Goal: Transaction & Acquisition: Book appointment/travel/reservation

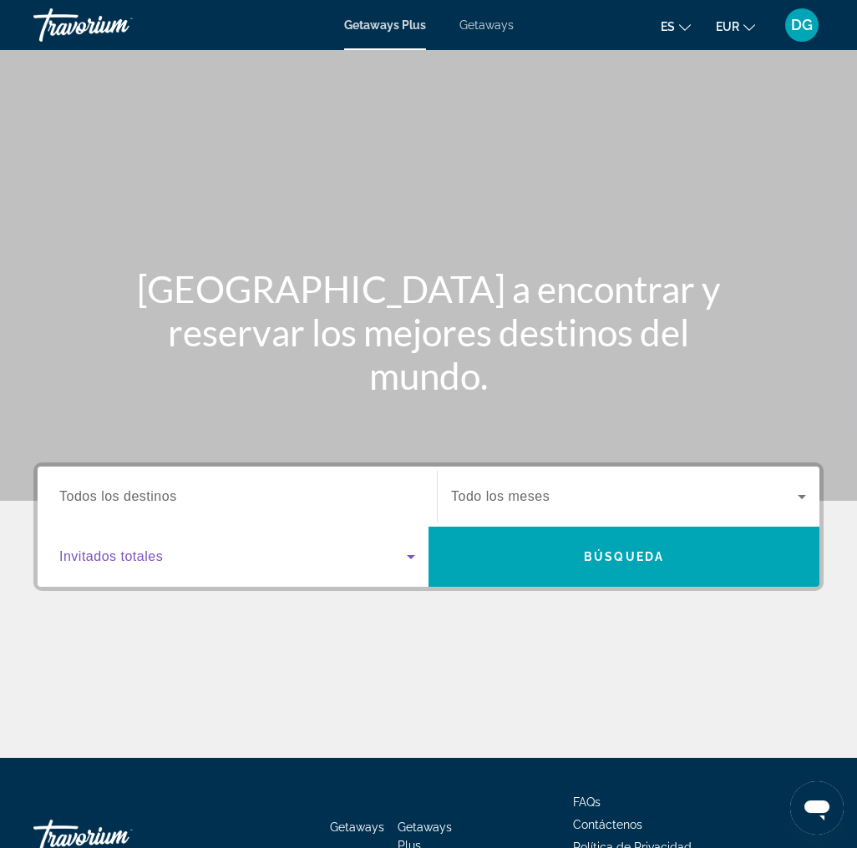
click at [409, 549] on icon "Search widget" at bounding box center [411, 557] width 20 height 20
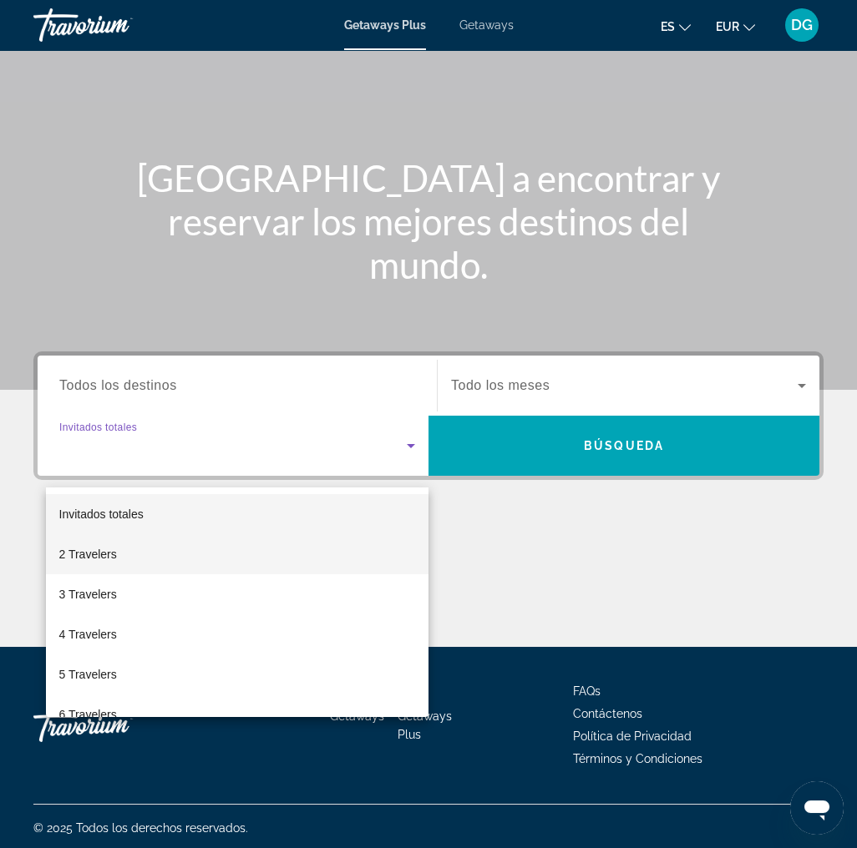
scroll to position [113, 0]
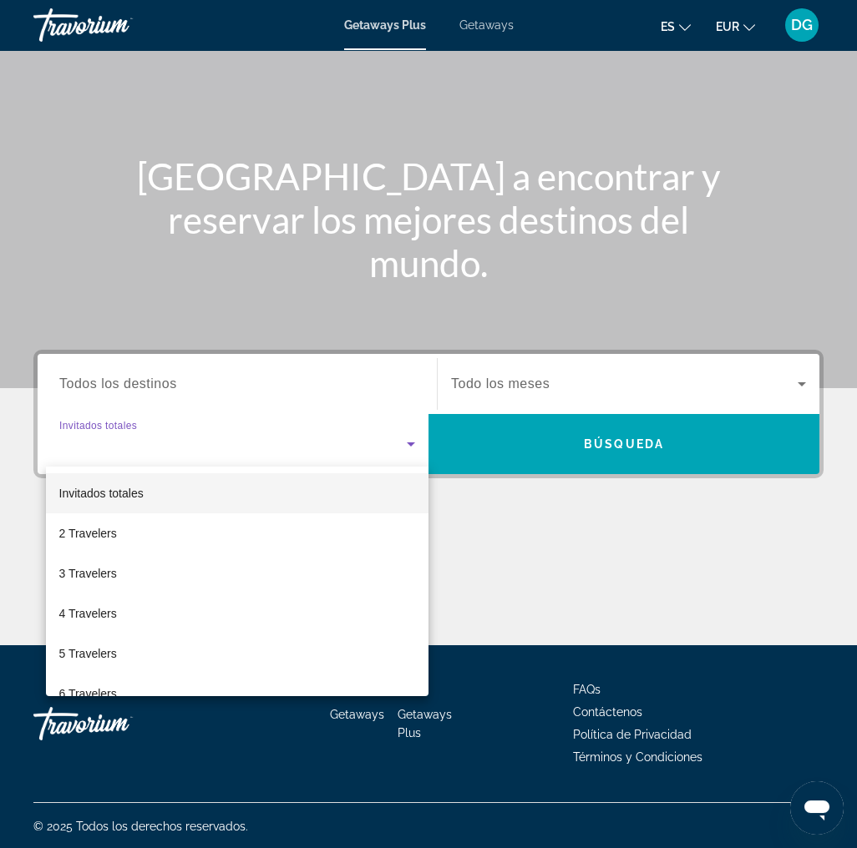
click at [416, 395] on div at bounding box center [428, 424] width 857 height 848
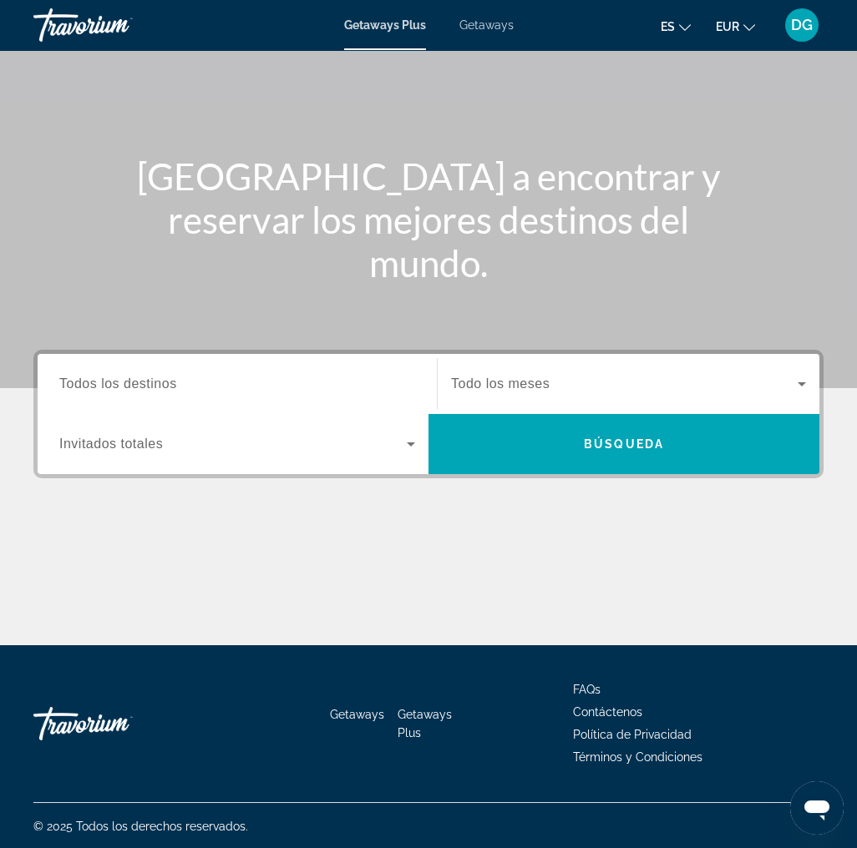
click at [404, 382] on input "Destination Todos los destinos" at bounding box center [237, 385] width 356 height 20
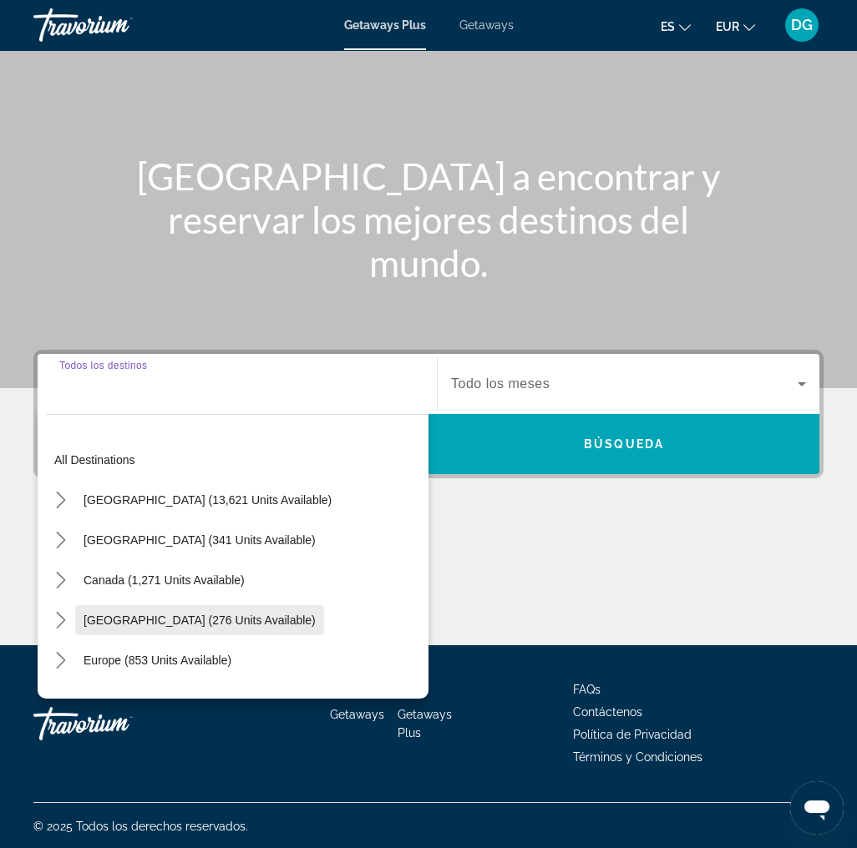
scroll to position [0, 0]
click at [97, 397] on div "Search widget" at bounding box center [237, 385] width 356 height 48
click at [488, 26] on span "Getaways" at bounding box center [486, 24] width 54 height 13
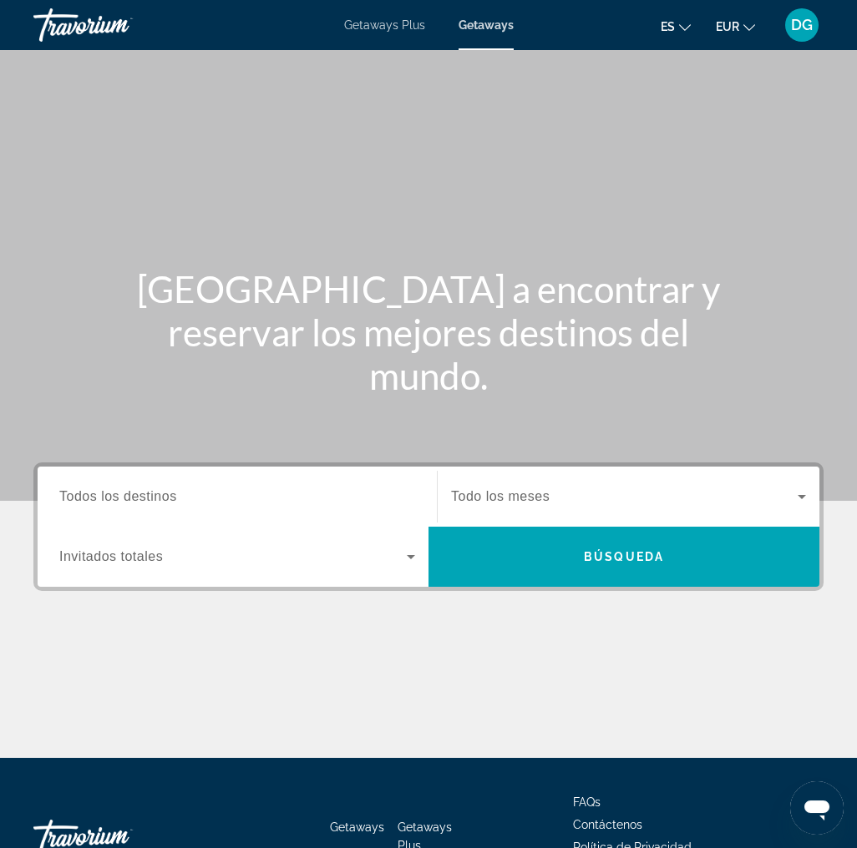
click at [106, 504] on input "Destination Todos los destinos" at bounding box center [237, 498] width 356 height 20
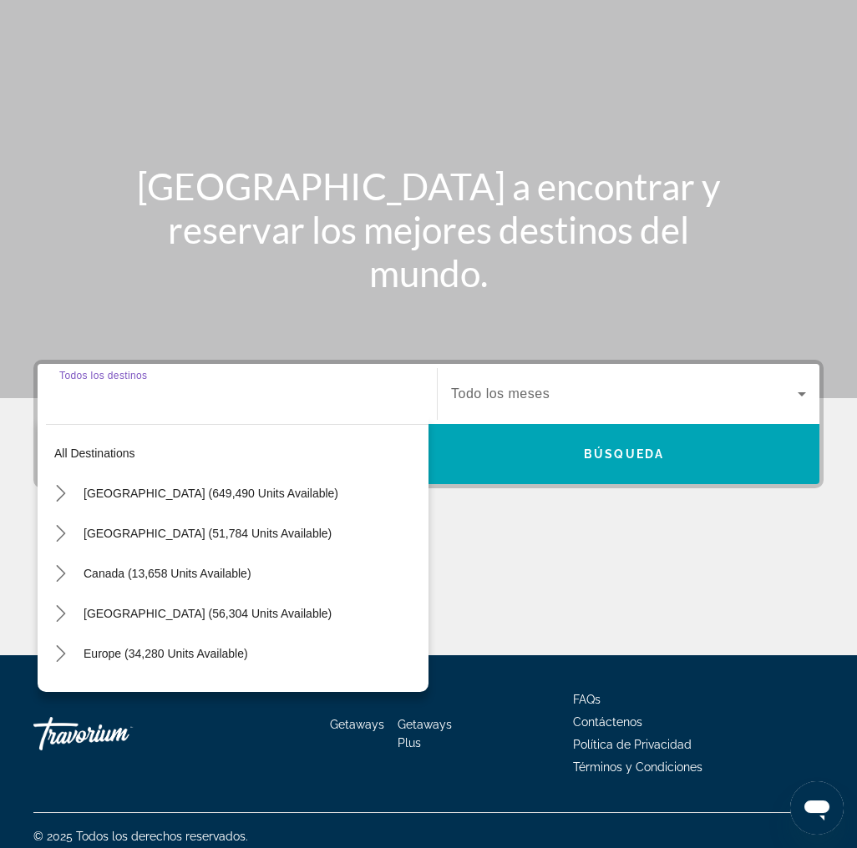
scroll to position [113, 0]
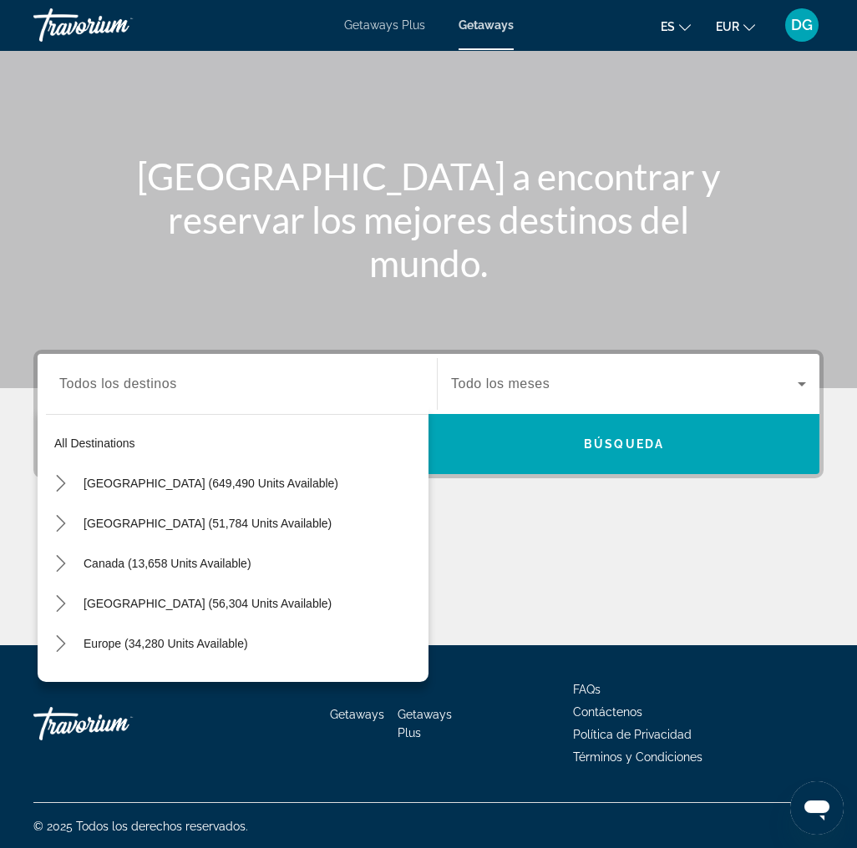
click at [120, 395] on div "Search widget" at bounding box center [237, 385] width 356 height 48
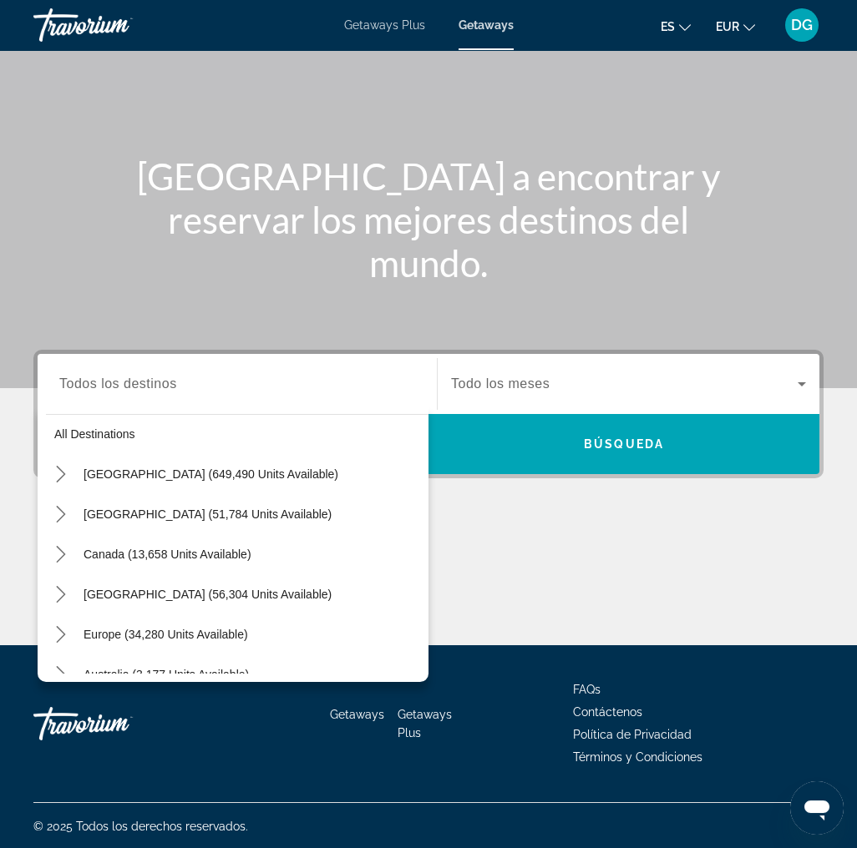
scroll to position [0, 0]
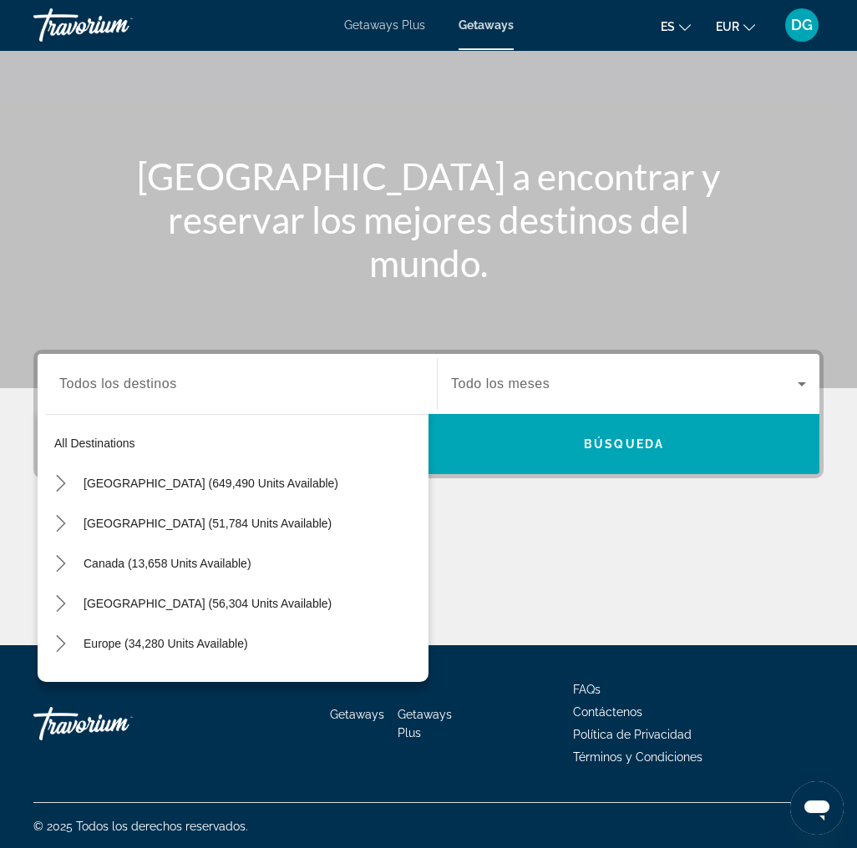
click at [625, 359] on div "Start Month Todo los meses" at bounding box center [628, 384] width 382 height 60
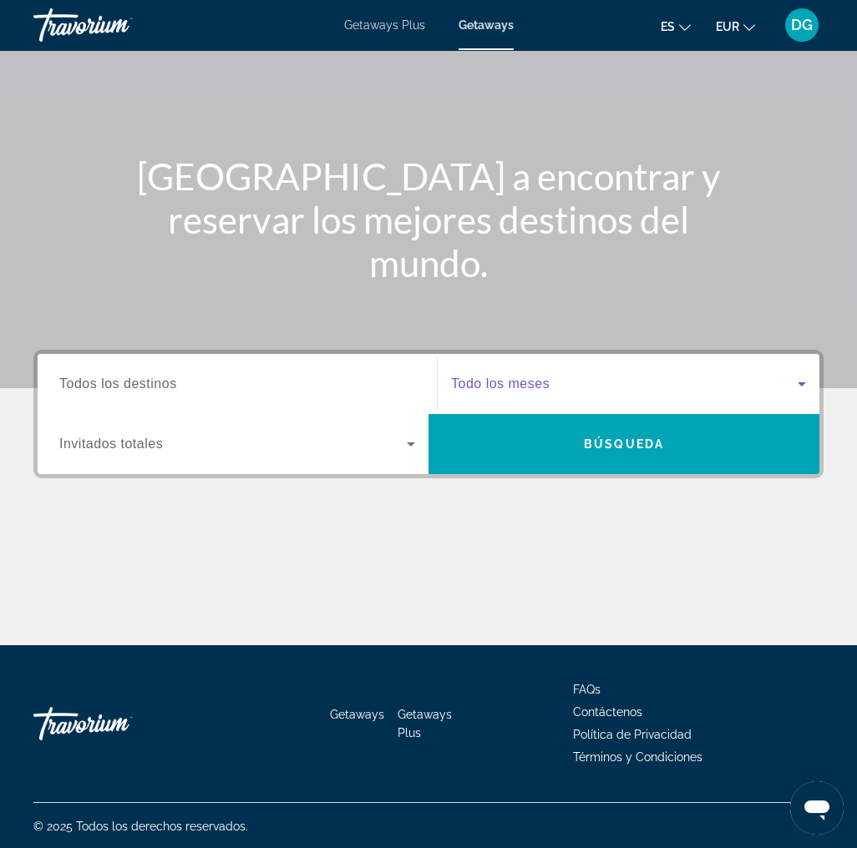
click at [793, 380] on icon "Search widget" at bounding box center [802, 384] width 20 height 20
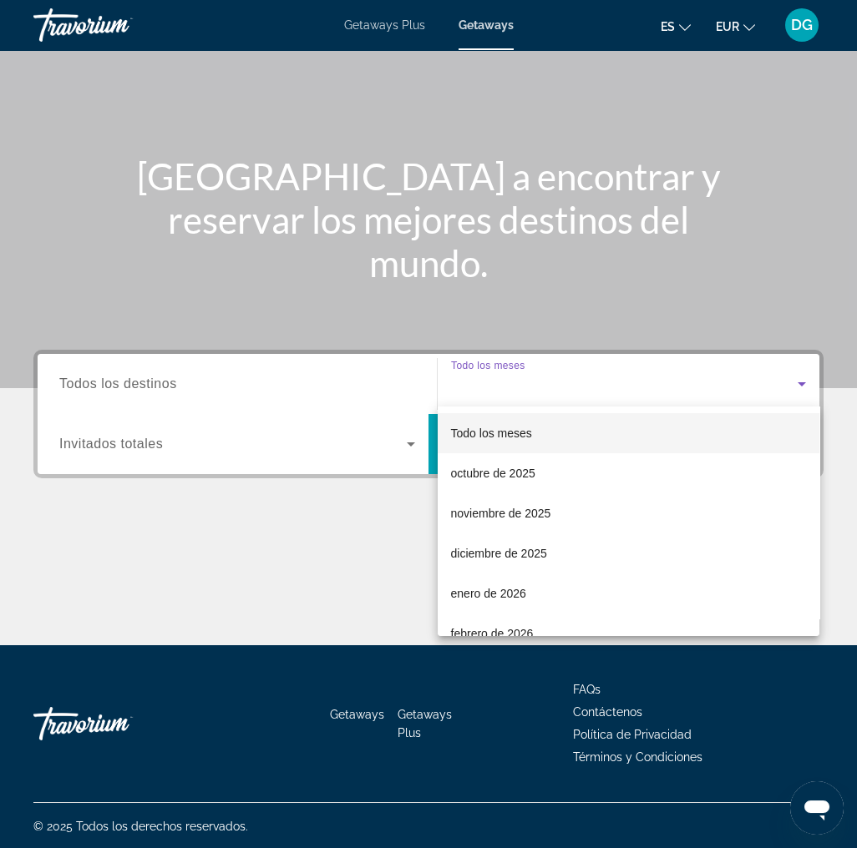
click at [401, 444] on div at bounding box center [428, 424] width 857 height 848
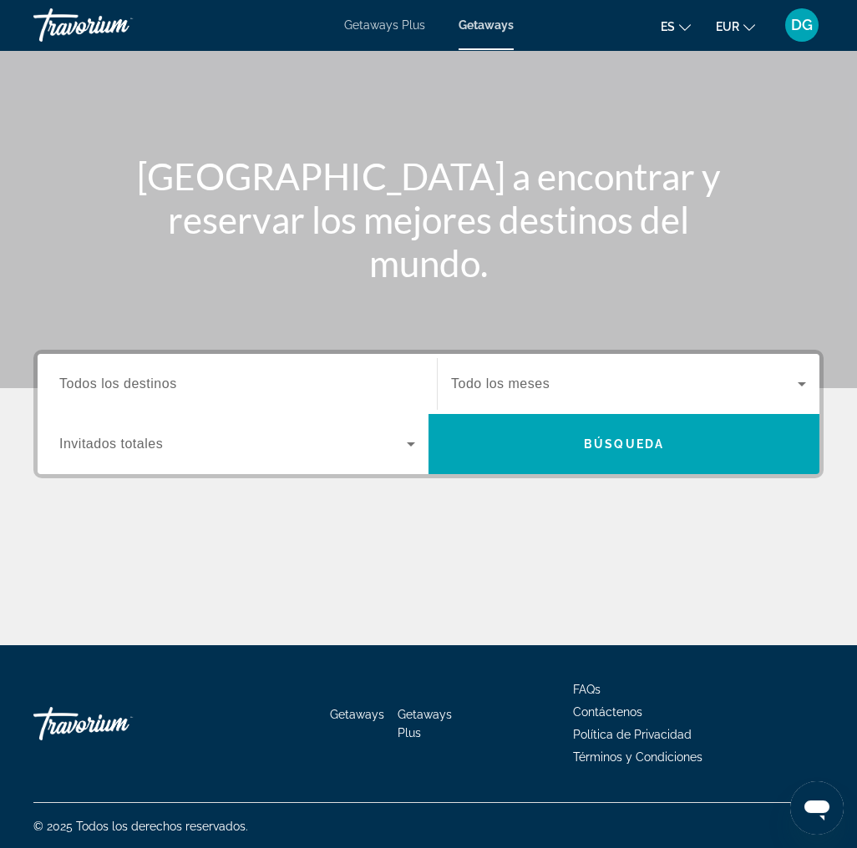
click at [407, 444] on icon "Search widget" at bounding box center [411, 444] width 20 height 20
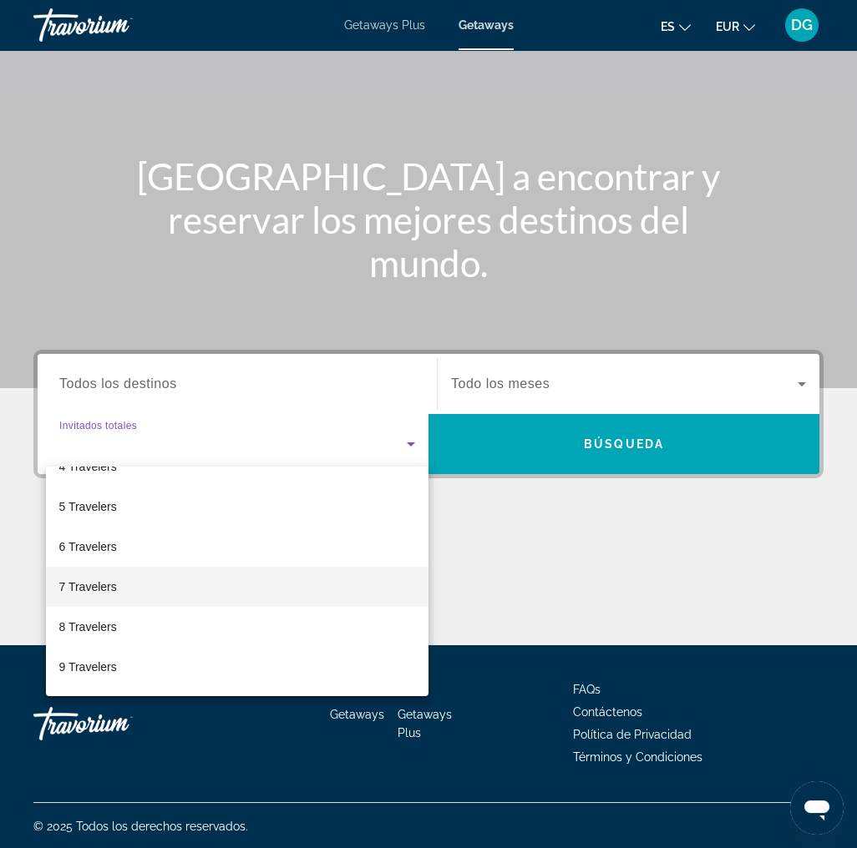
scroll to position [184, 0]
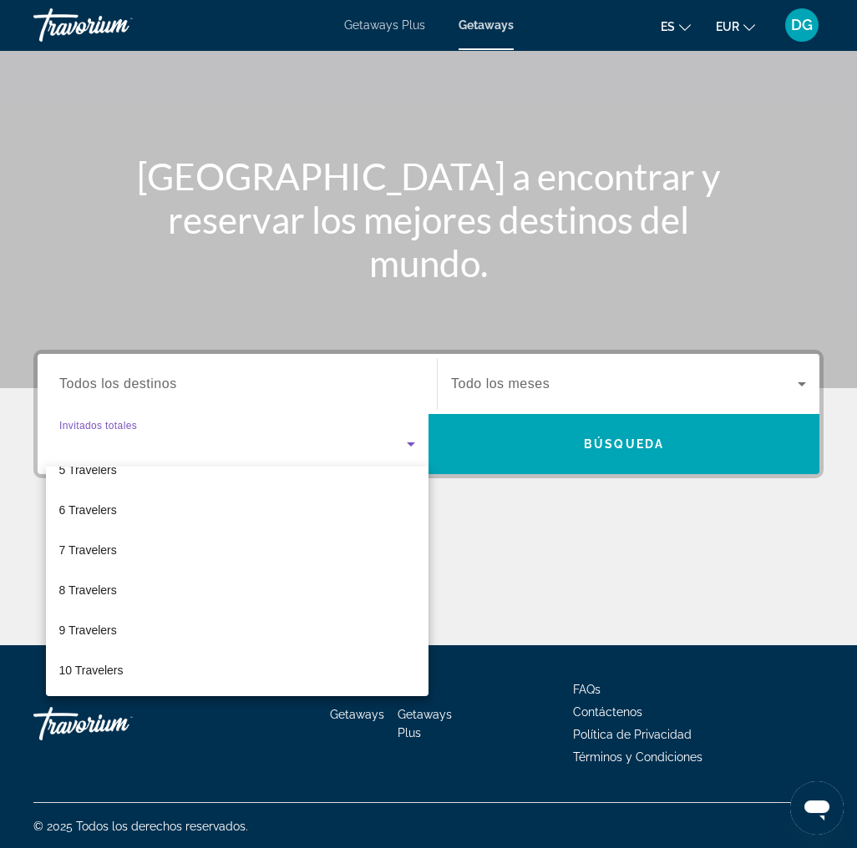
click at [604, 560] on div at bounding box center [428, 424] width 857 height 848
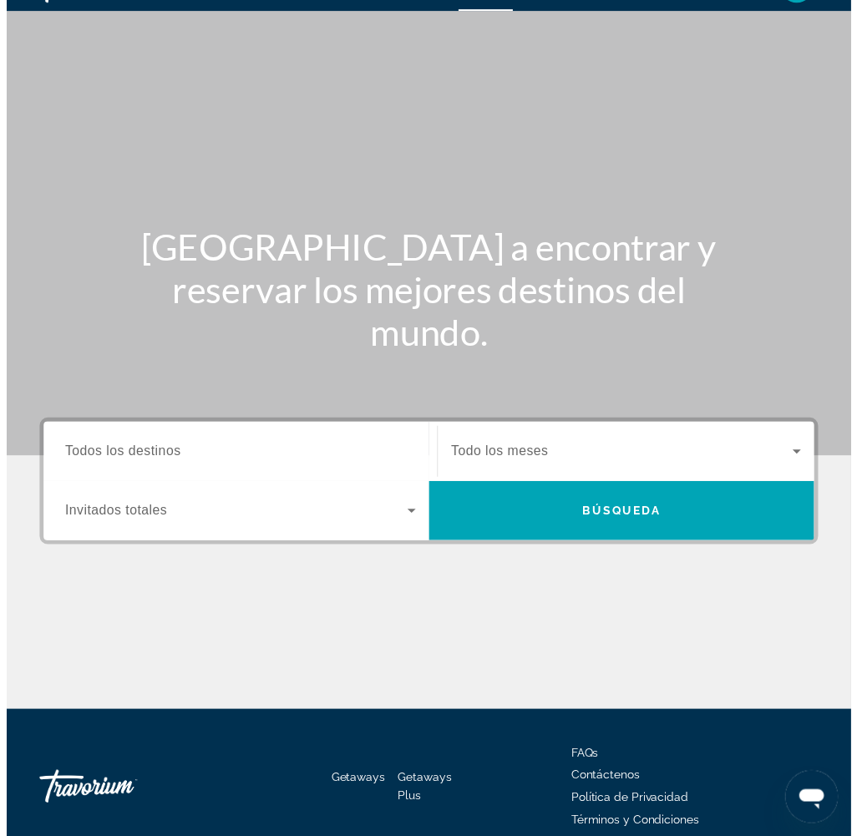
scroll to position [0, 0]
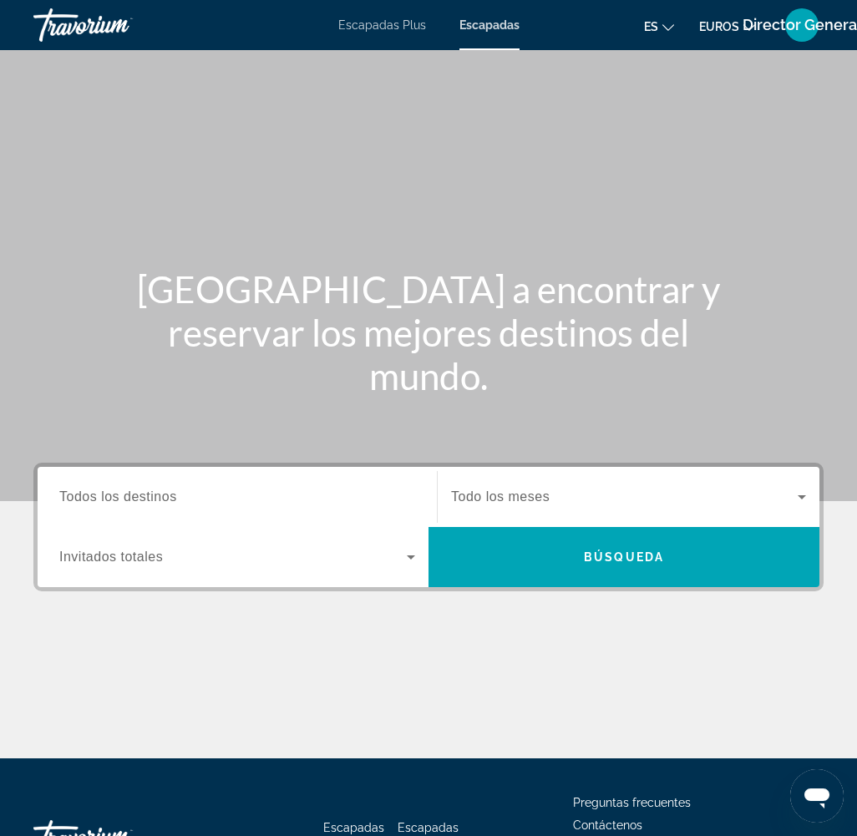
drag, startPoint x: 335, startPoint y: 681, endPoint x: 378, endPoint y: 675, distance: 43.9
click at [335, 680] on div "Contenido principal" at bounding box center [428, 695] width 790 height 125
click at [454, 677] on div "Contenido principal" at bounding box center [428, 695] width 790 height 125
click at [341, 490] on input "Destino Todos los destinos" at bounding box center [237, 498] width 356 height 20
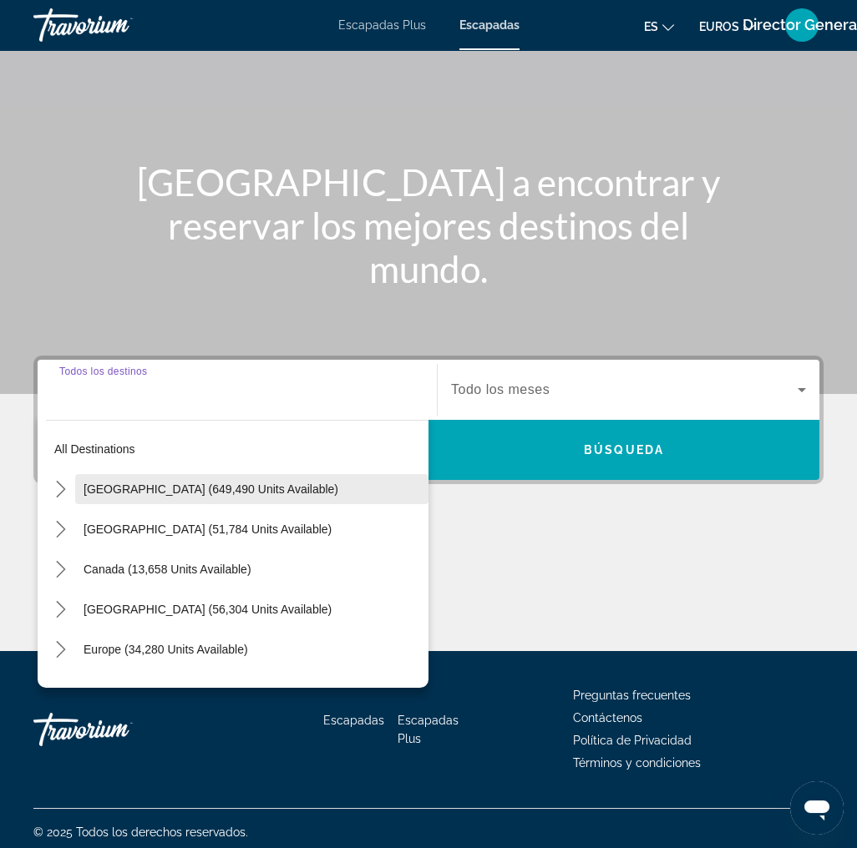
scroll to position [113, 0]
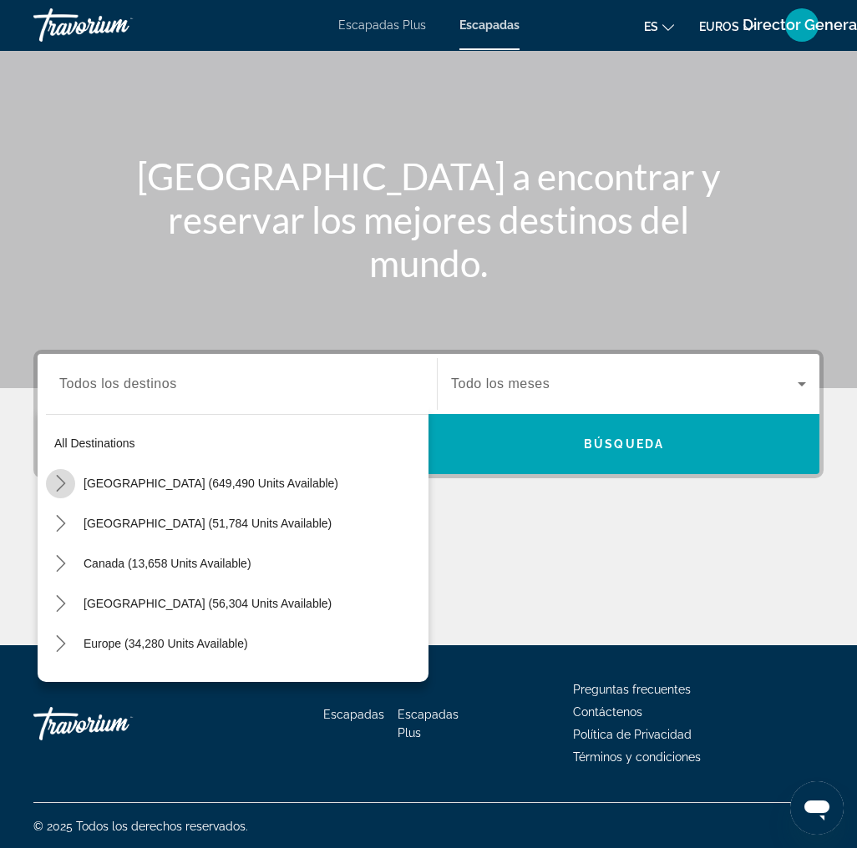
click at [64, 482] on icon "Toggle United States (649,490 units available) submenu" at bounding box center [61, 483] width 17 height 17
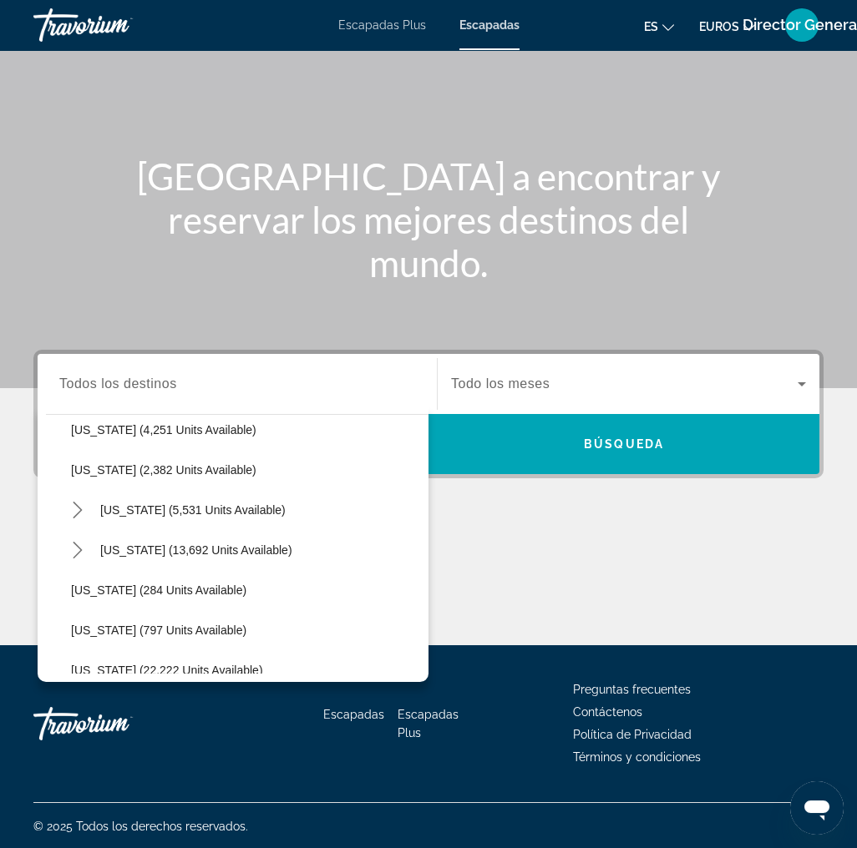
scroll to position [1050, 0]
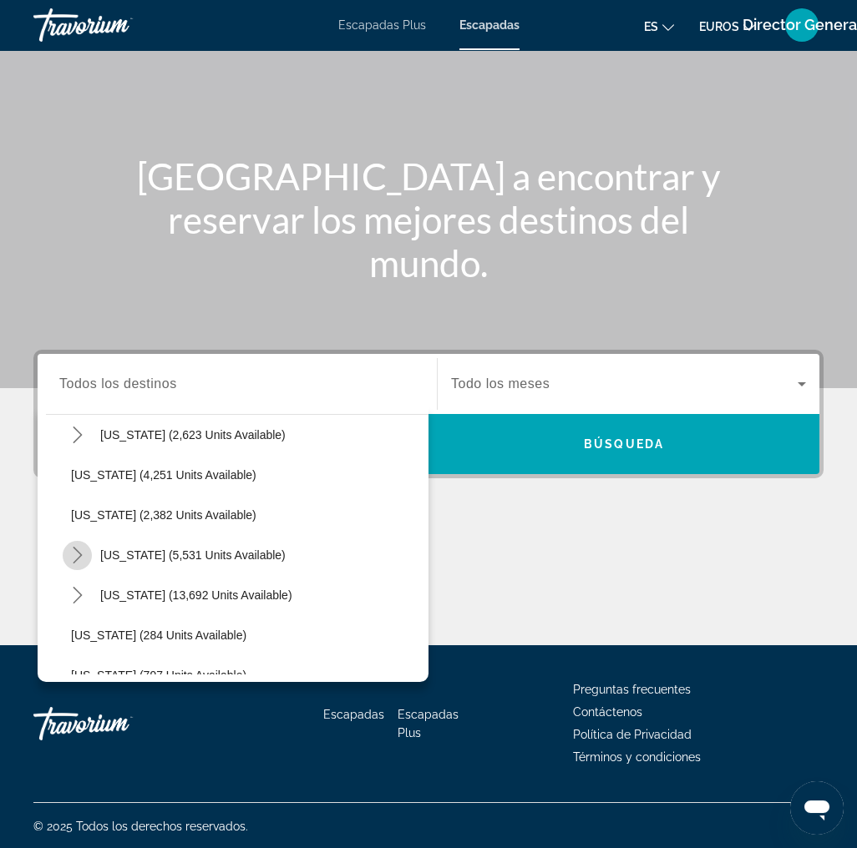
click at [80, 557] on icon "Toggle New York (5,531 units available) submenu" at bounding box center [77, 555] width 17 height 17
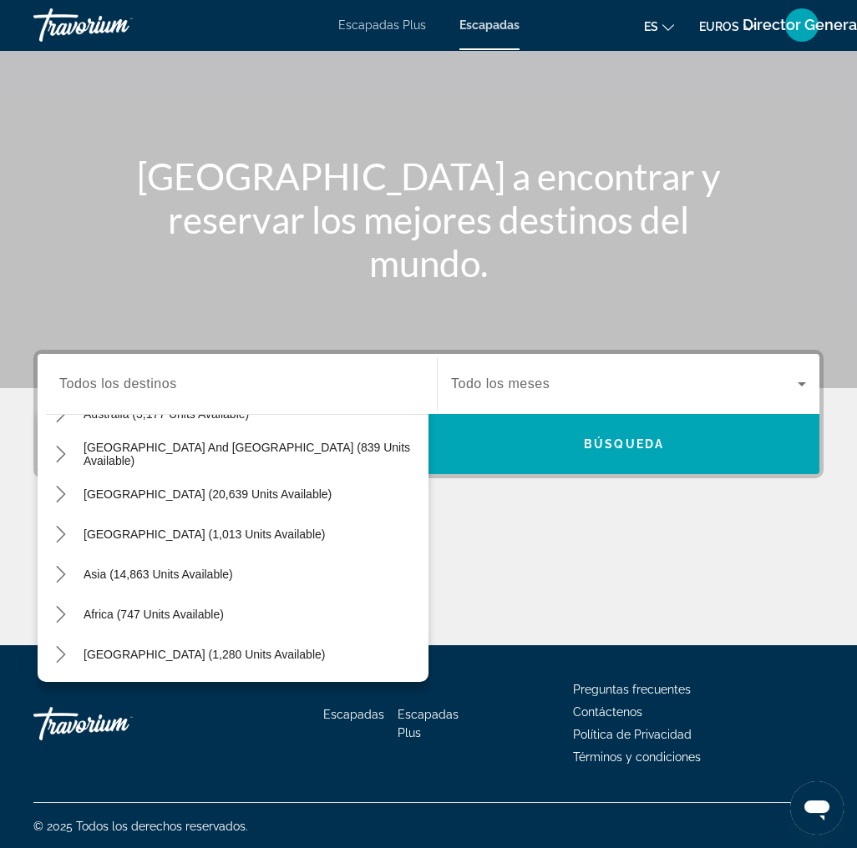
scroll to position [2153, 0]
click at [67, 615] on icon "Toggle Africa (747 units available) submenu" at bounding box center [61, 614] width 17 height 17
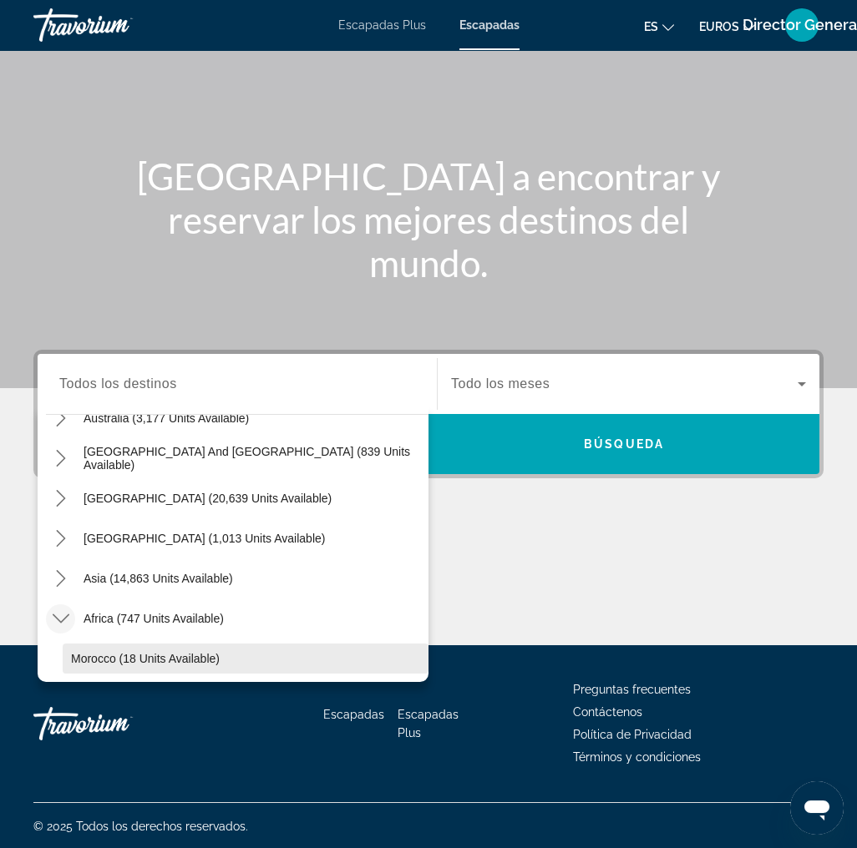
scroll to position [2178, 0]
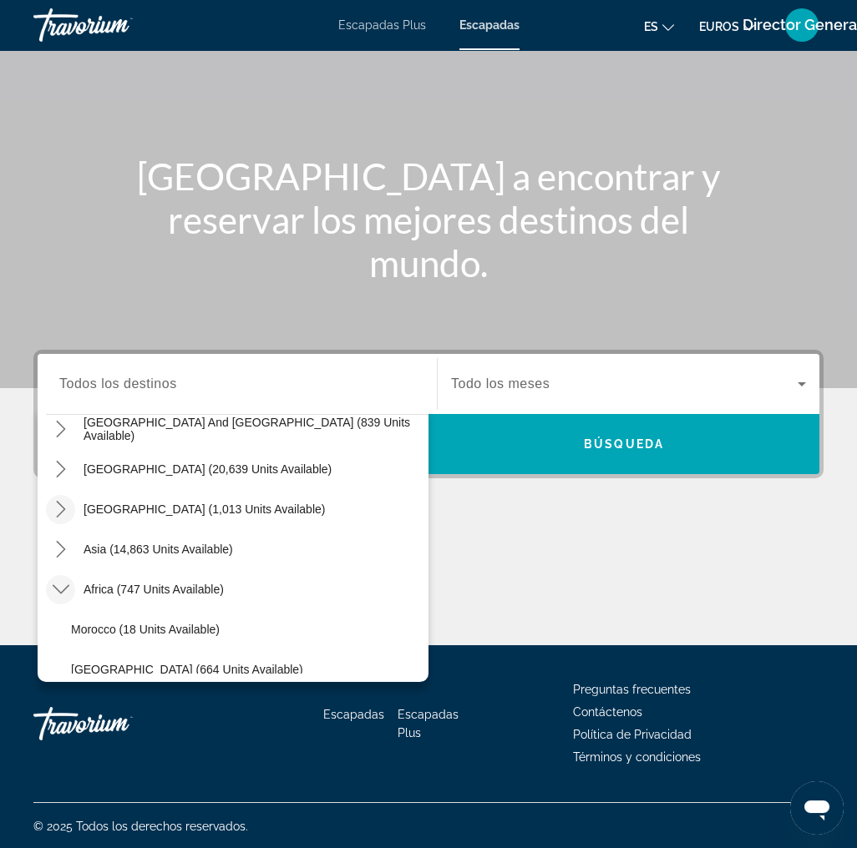
click at [59, 509] on icon "Toggle Central America (1,013 units available) submenu" at bounding box center [61, 509] width 17 height 17
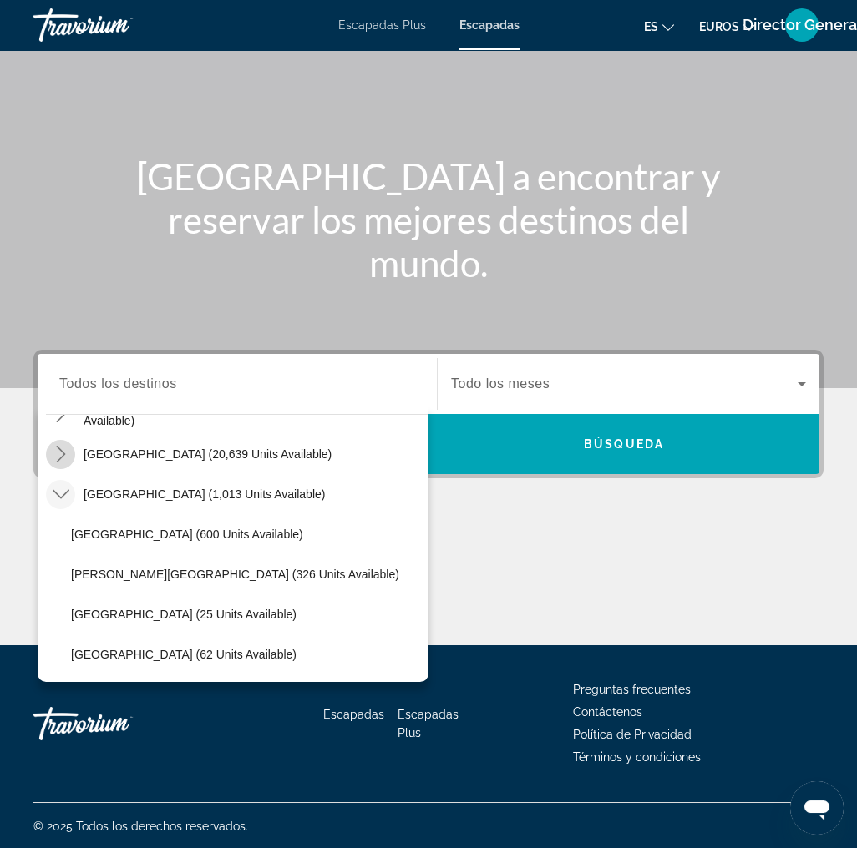
click at [68, 453] on icon "Toggle South America (20,639 units available) submenu" at bounding box center [61, 454] width 17 height 17
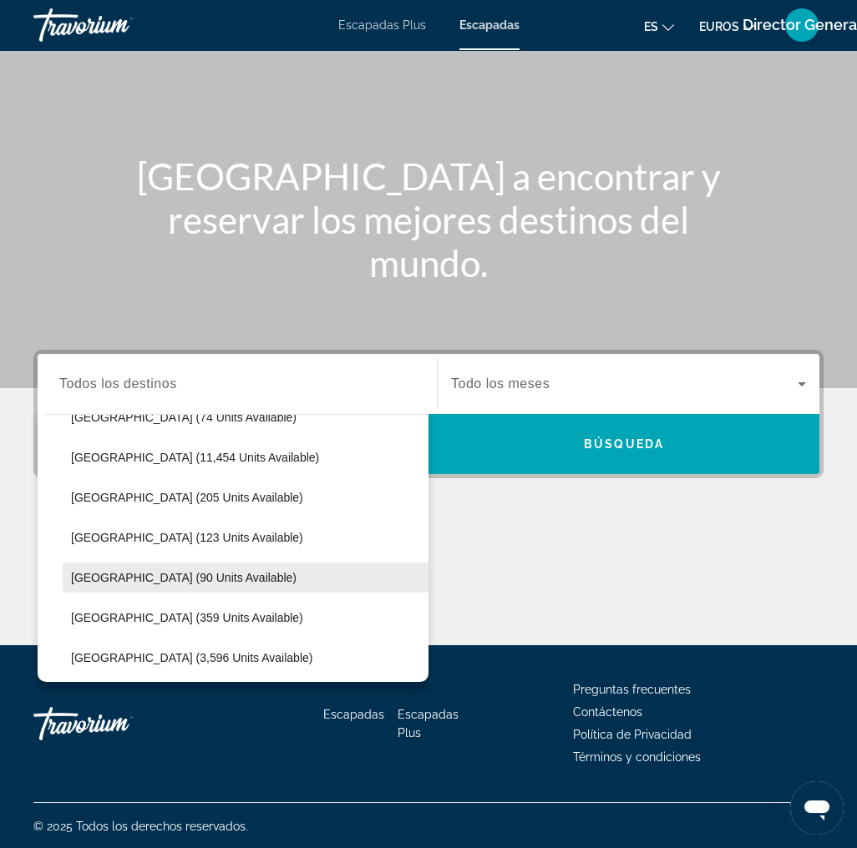
scroll to position [2324, 0]
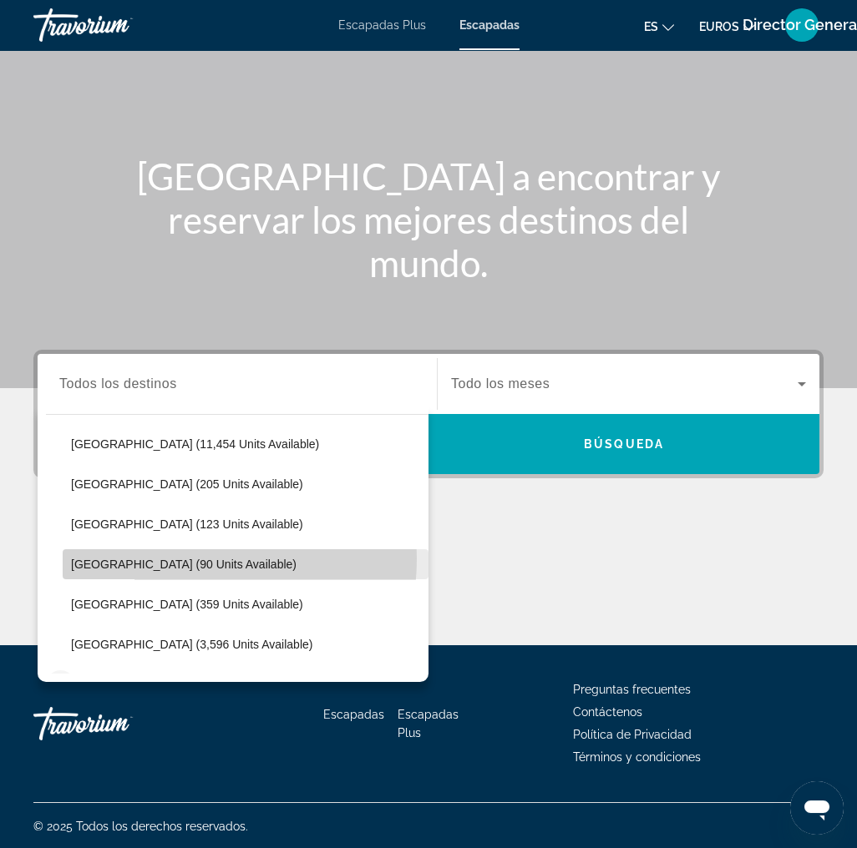
click at [169, 558] on span "[GEOGRAPHIC_DATA] (90 units available)" at bounding box center [183, 564] width 225 height 13
type input "**********"
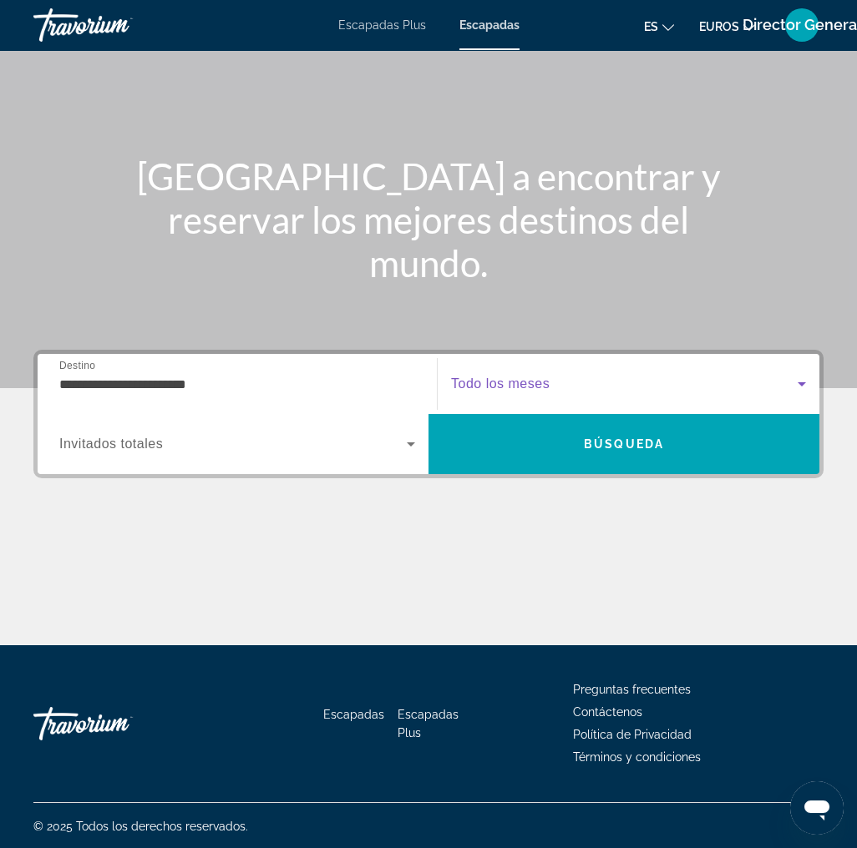
click at [797, 381] on icon "Widget de búsqueda" at bounding box center [802, 384] width 20 height 20
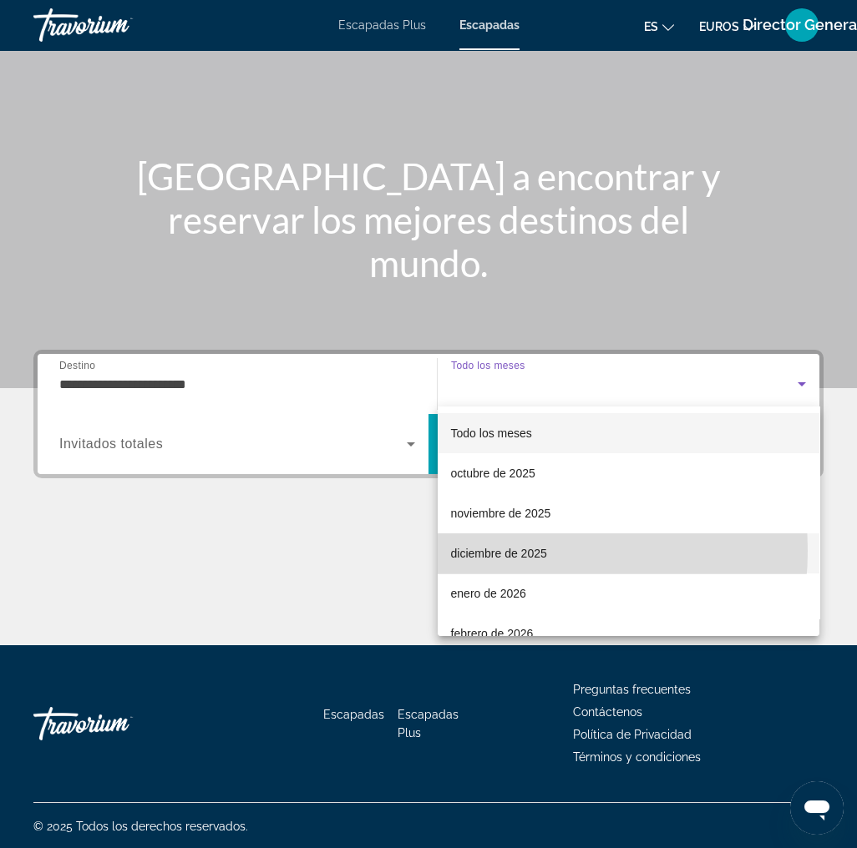
click at [496, 551] on font "diciembre de 2025" at bounding box center [499, 553] width 96 height 13
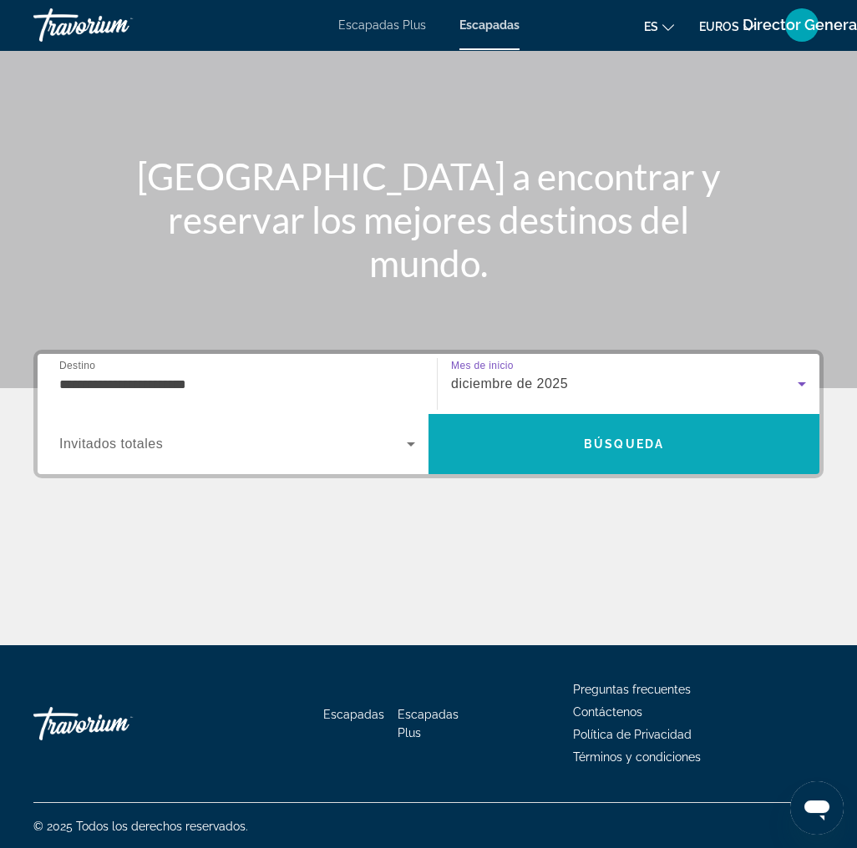
click at [670, 430] on span "Buscar" at bounding box center [623, 444] width 391 height 40
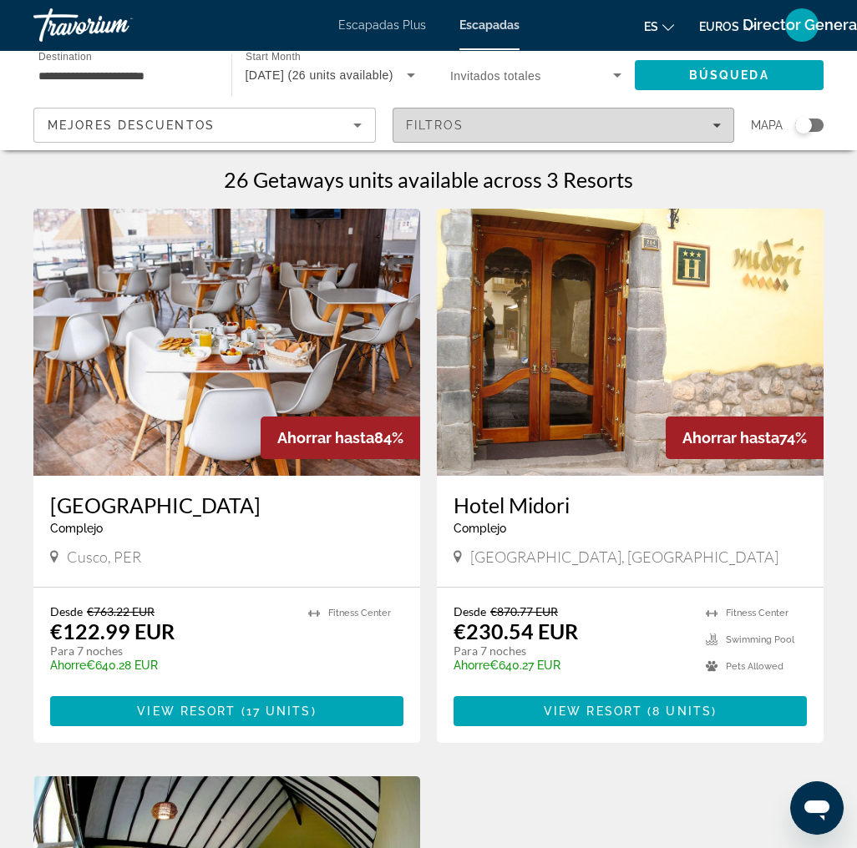
click at [721, 121] on span "Filters" at bounding box center [563, 125] width 341 height 40
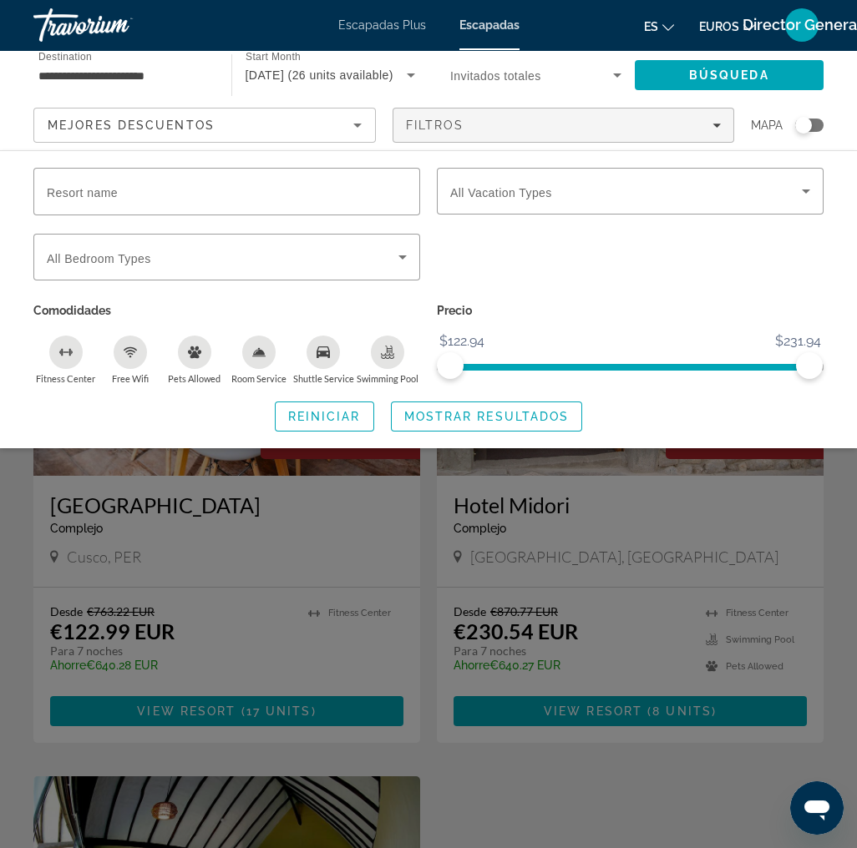
click at [625, 276] on div "Search widget" at bounding box center [629, 266] width 403 height 65
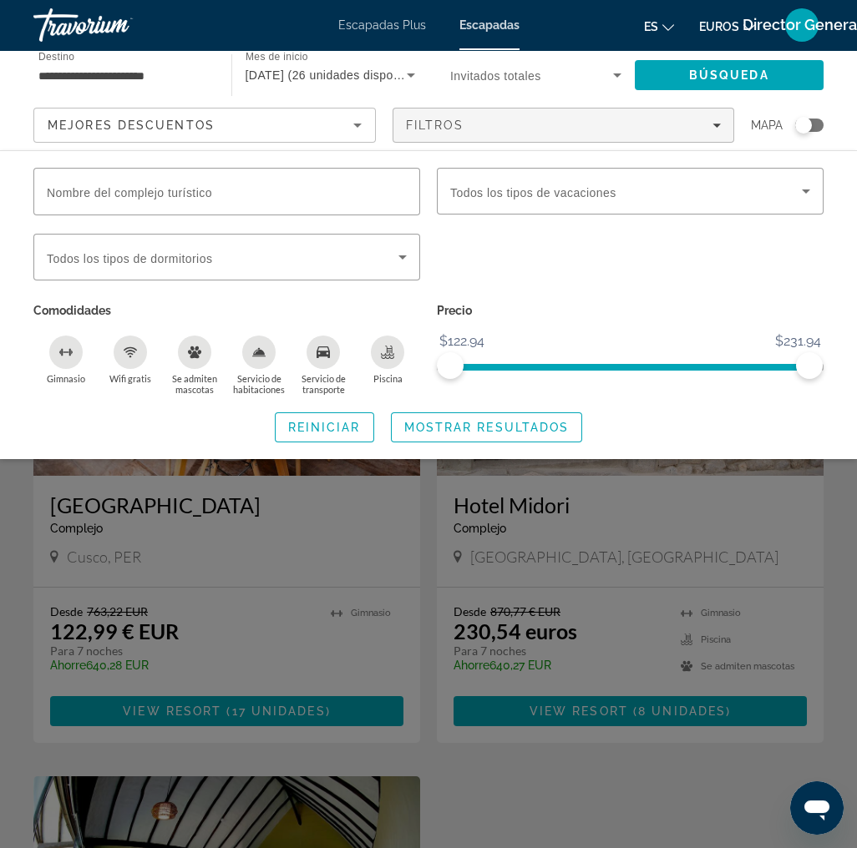
click at [584, 286] on div "Widget de búsqueda" at bounding box center [629, 266] width 403 height 65
click at [401, 245] on div "Widget de búsqueda" at bounding box center [227, 257] width 360 height 47
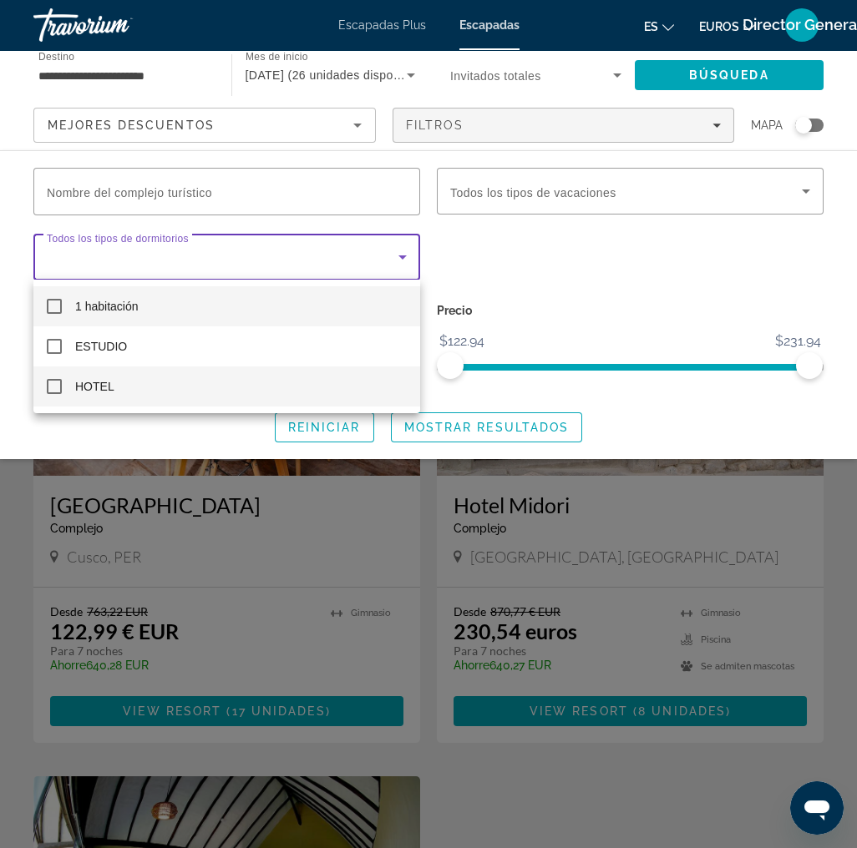
click at [53, 383] on mat-pseudo-checkbox at bounding box center [54, 386] width 15 height 15
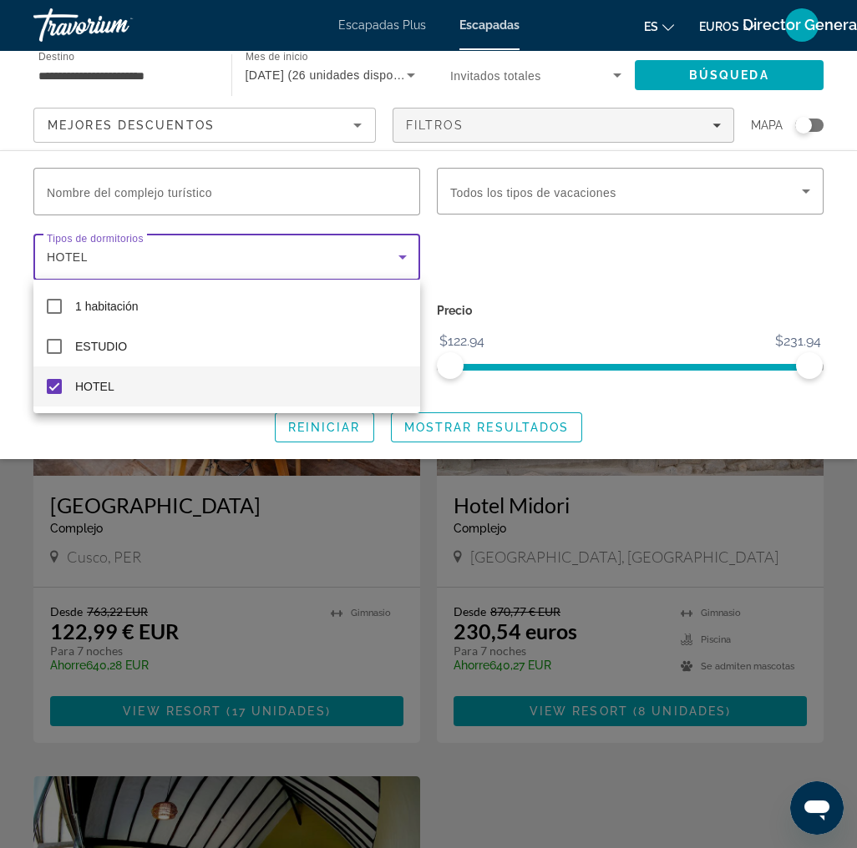
click at [802, 194] on div at bounding box center [428, 424] width 857 height 848
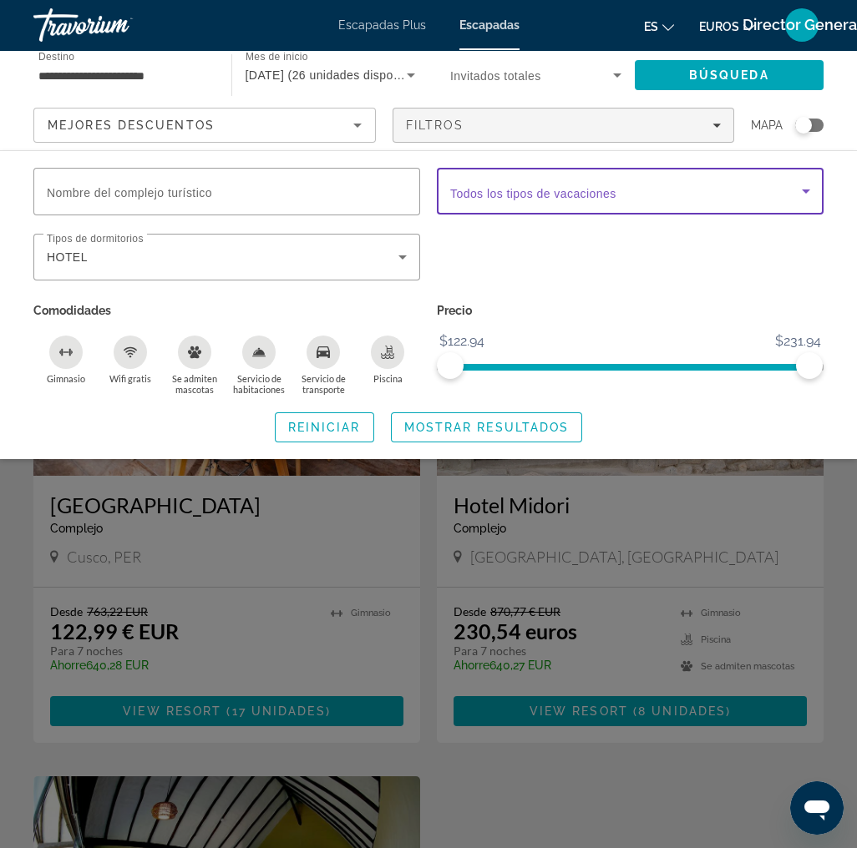
click at [802, 194] on icon "Widget de búsqueda" at bounding box center [806, 191] width 20 height 20
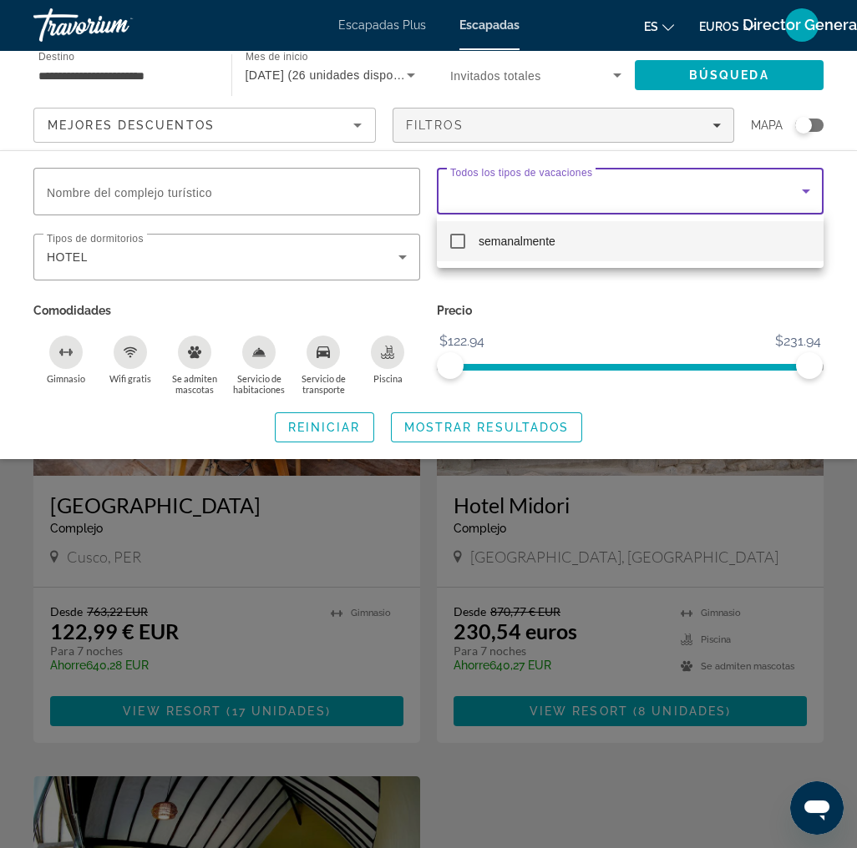
click at [535, 292] on div at bounding box center [428, 424] width 857 height 848
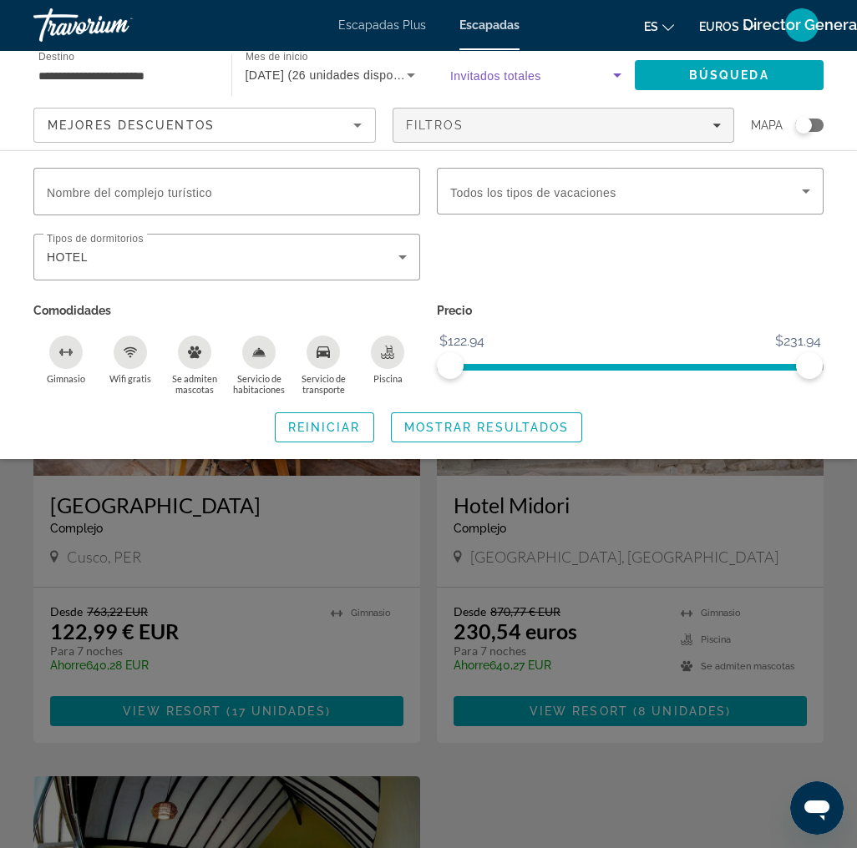
click at [619, 76] on icon "Widget de búsqueda" at bounding box center [617, 75] width 20 height 20
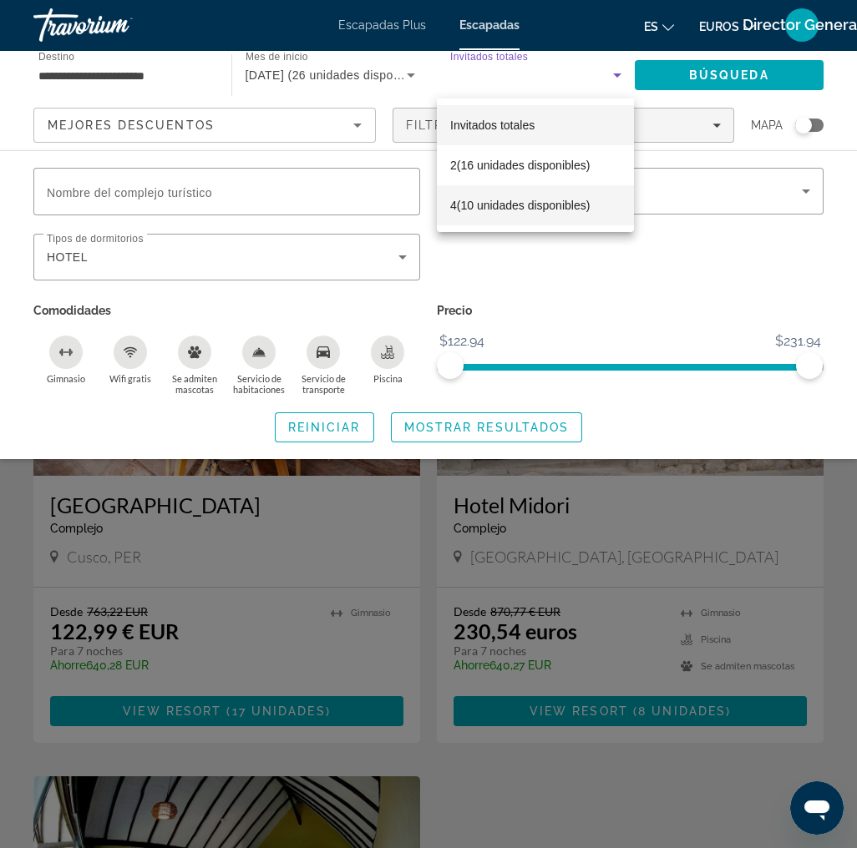
click at [452, 200] on font "4" at bounding box center [453, 205] width 7 height 13
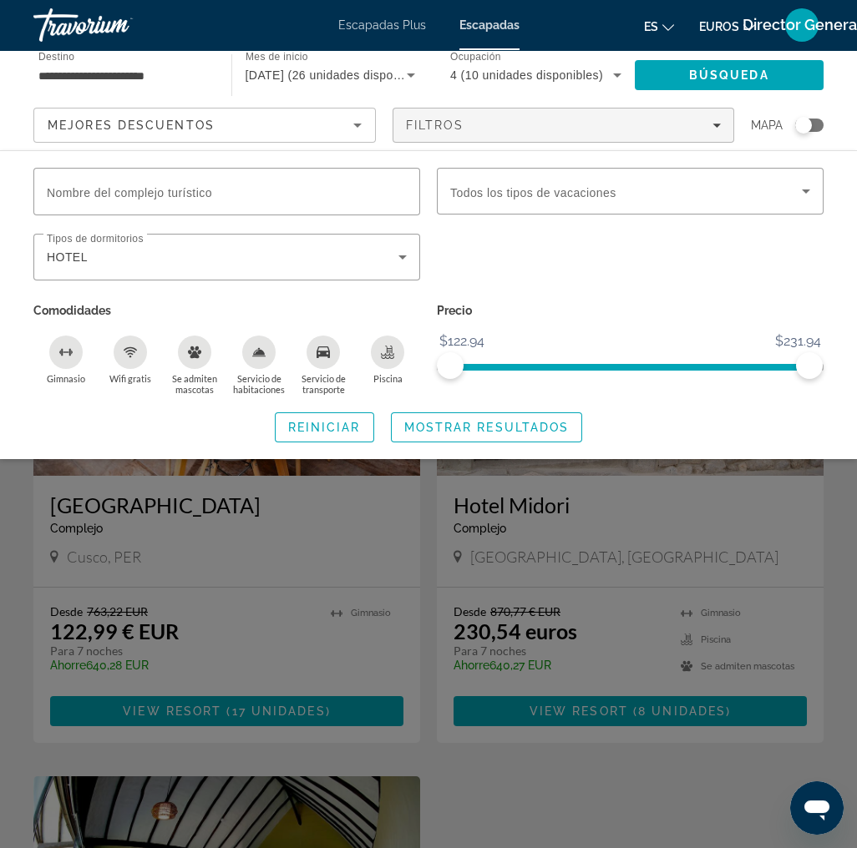
click at [666, 248] on div "Widget de búsqueda" at bounding box center [629, 266] width 403 height 65
click at [366, 132] on icon "Ordenar por" at bounding box center [357, 125] width 20 height 20
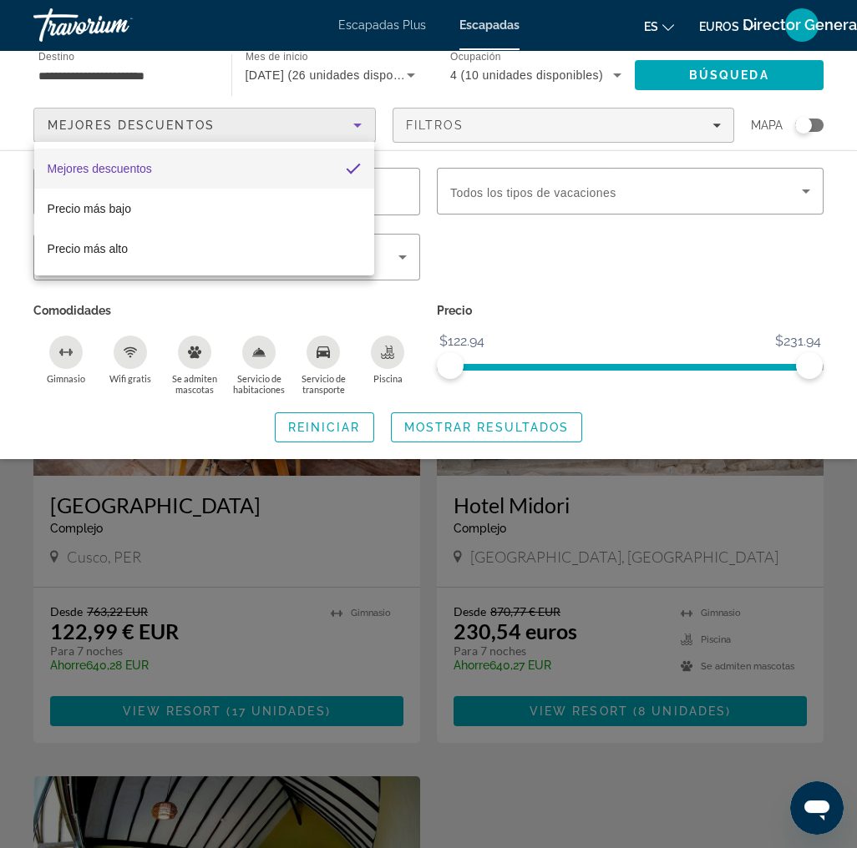
click at [608, 291] on div at bounding box center [428, 424] width 857 height 848
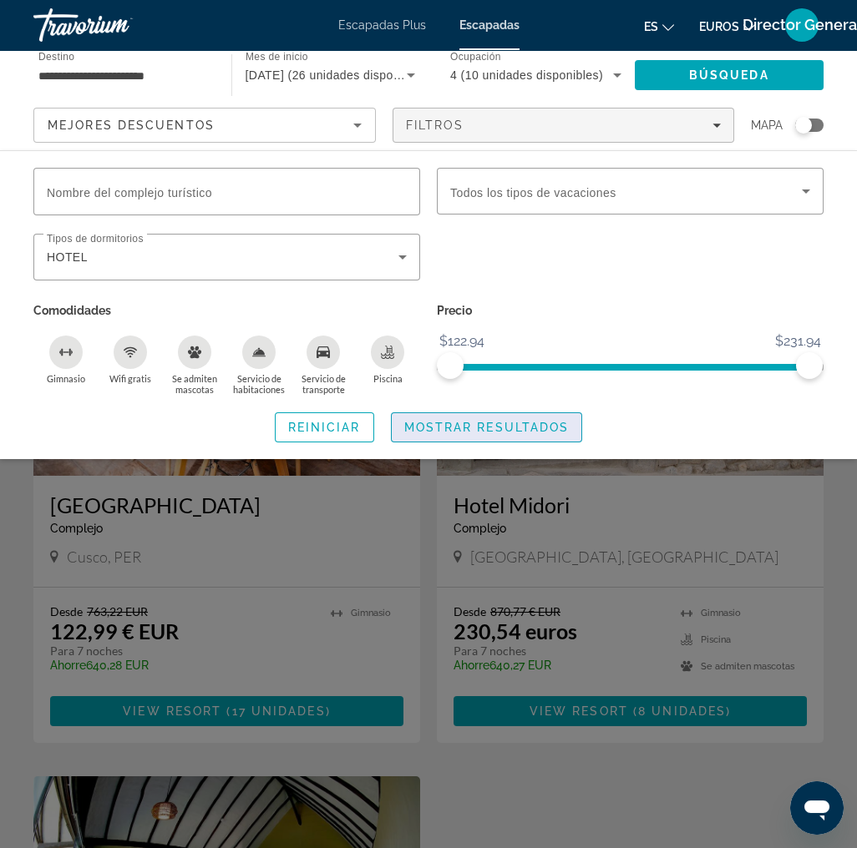
click at [453, 421] on font "Mostrar resultados" at bounding box center [486, 427] width 165 height 13
